Goal: Transaction & Acquisition: Purchase product/service

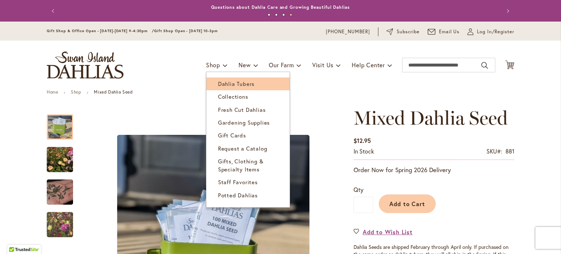
click at [219, 83] on span "Dahlia Tubers" at bounding box center [236, 83] width 37 height 7
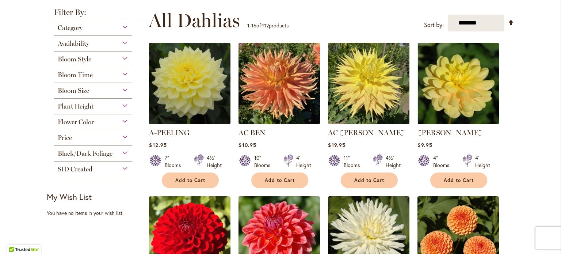
scroll to position [225, 0]
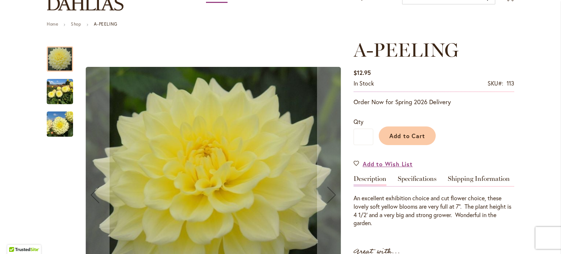
scroll to position [69, 0]
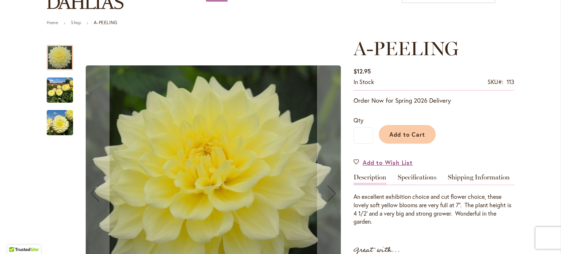
click at [392, 70] on div "$12.95 In stock SKU 113 Be the first to review this product" at bounding box center [434, 78] width 161 height 26
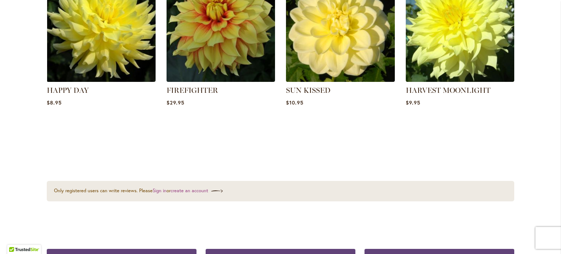
scroll to position [682, 0]
